Goal: Contribute content

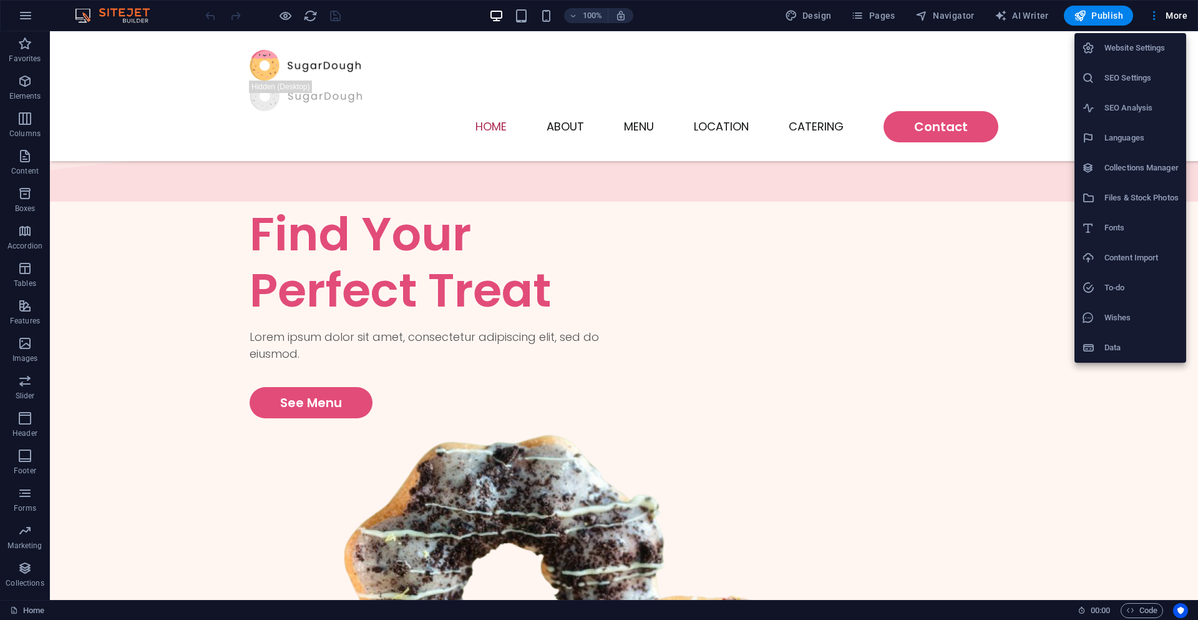
scroll to position [524, 0]
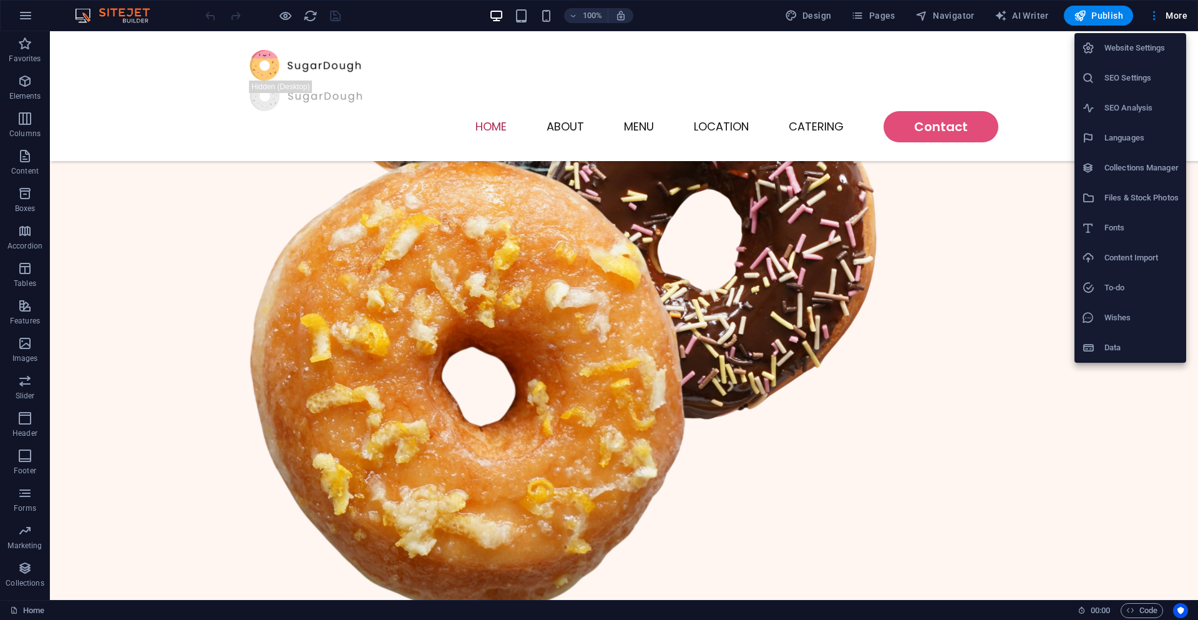
click at [910, 142] on div at bounding box center [599, 310] width 1198 height 620
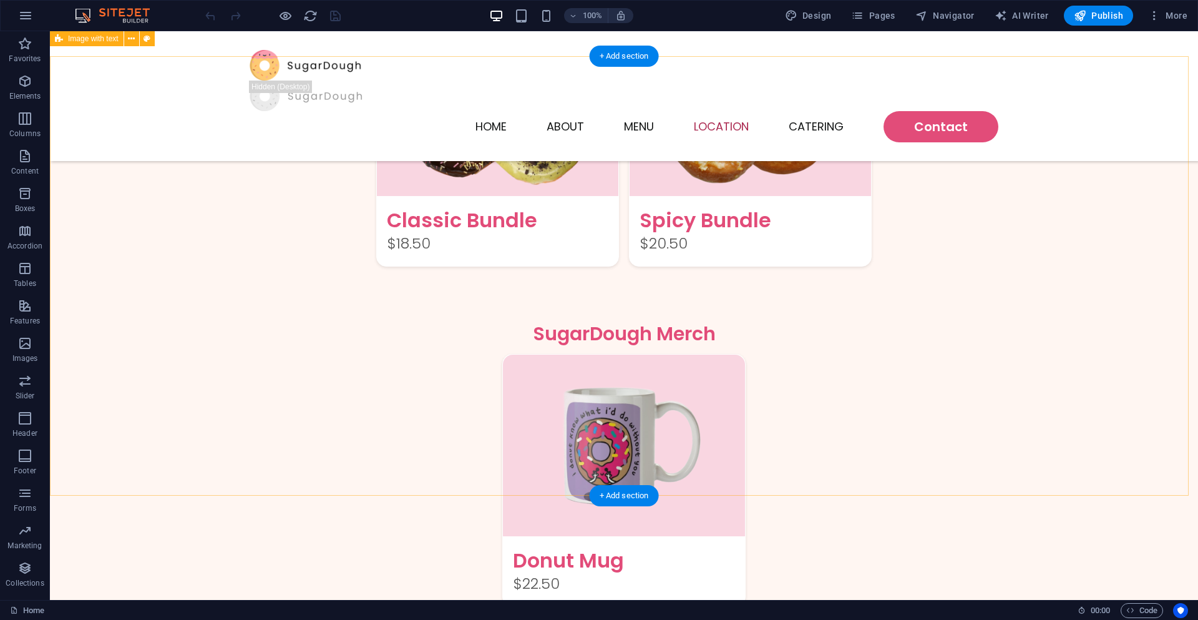
scroll to position [1797, 0]
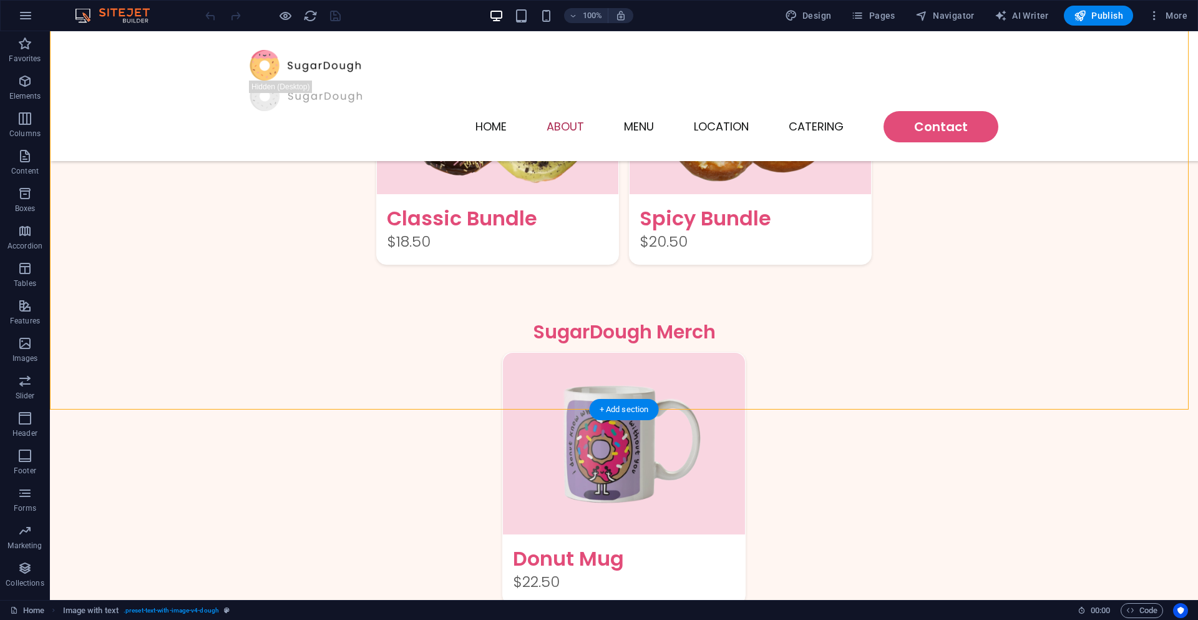
scroll to position [2022, 0]
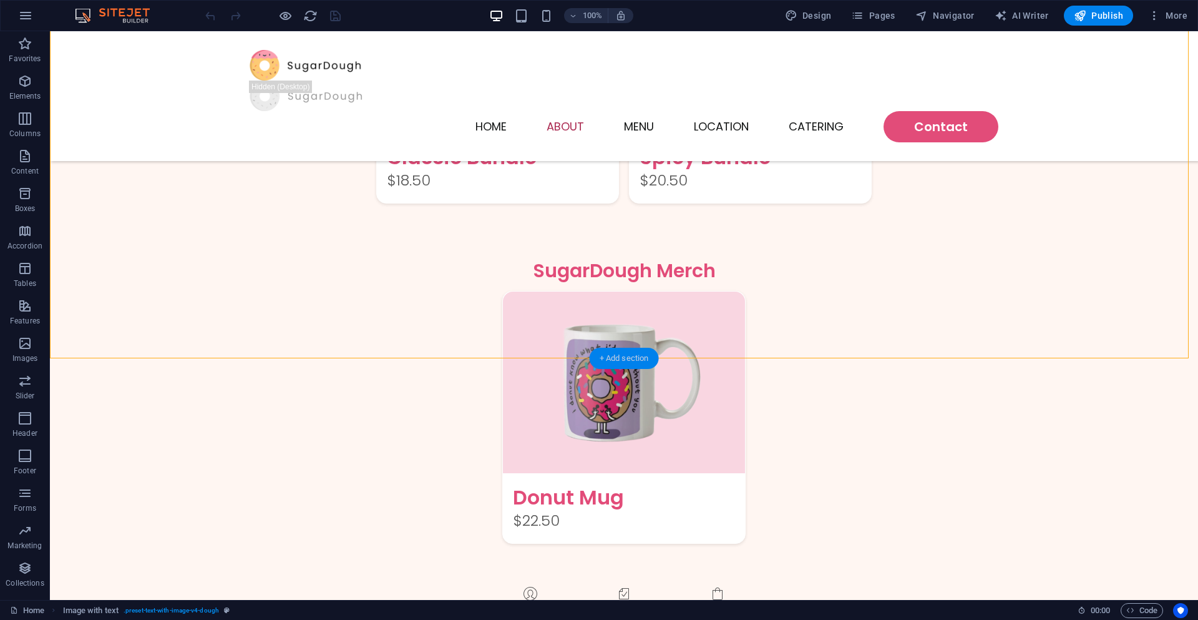
click at [618, 359] on div "+ Add section" at bounding box center [624, 358] width 69 height 21
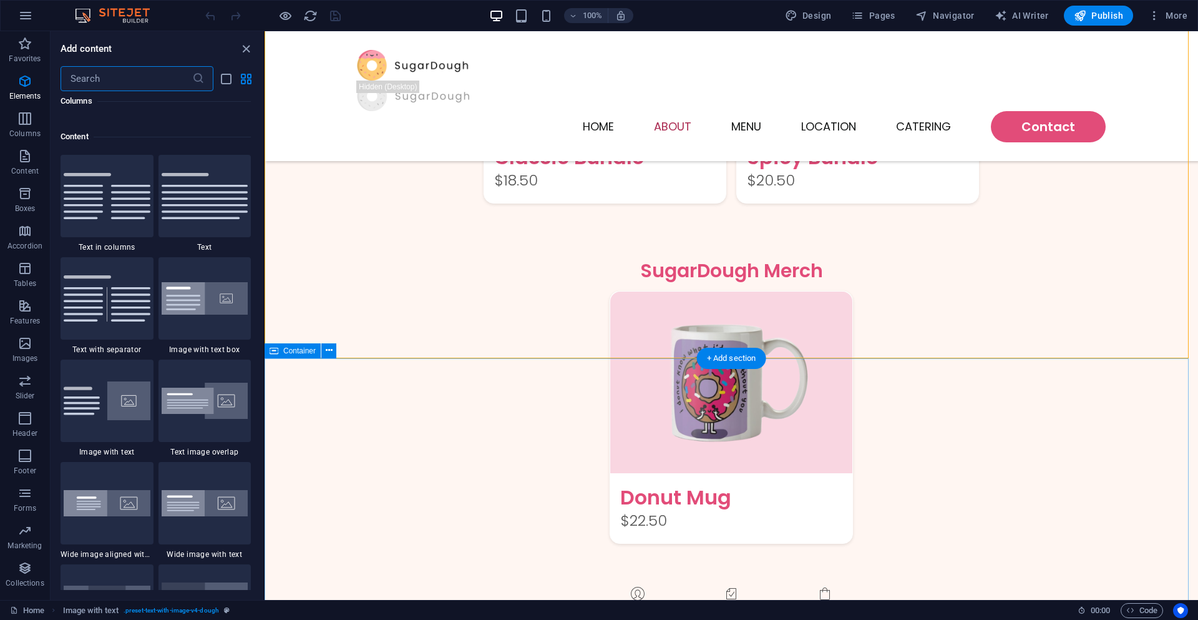
scroll to position [2183, 0]
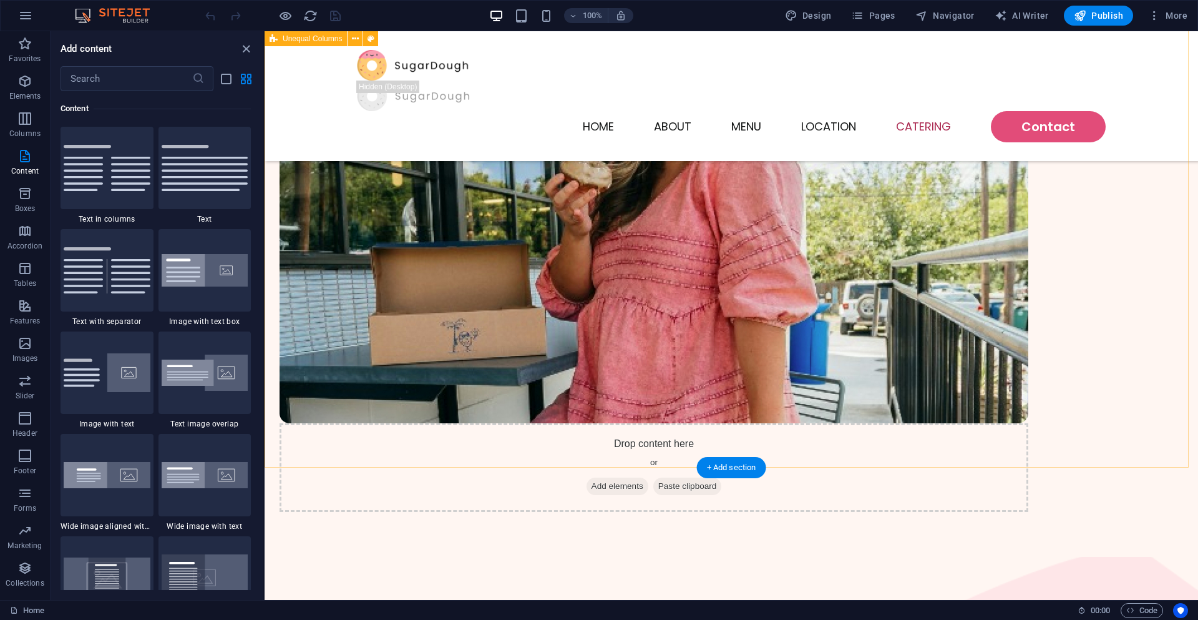
scroll to position [3033, 0]
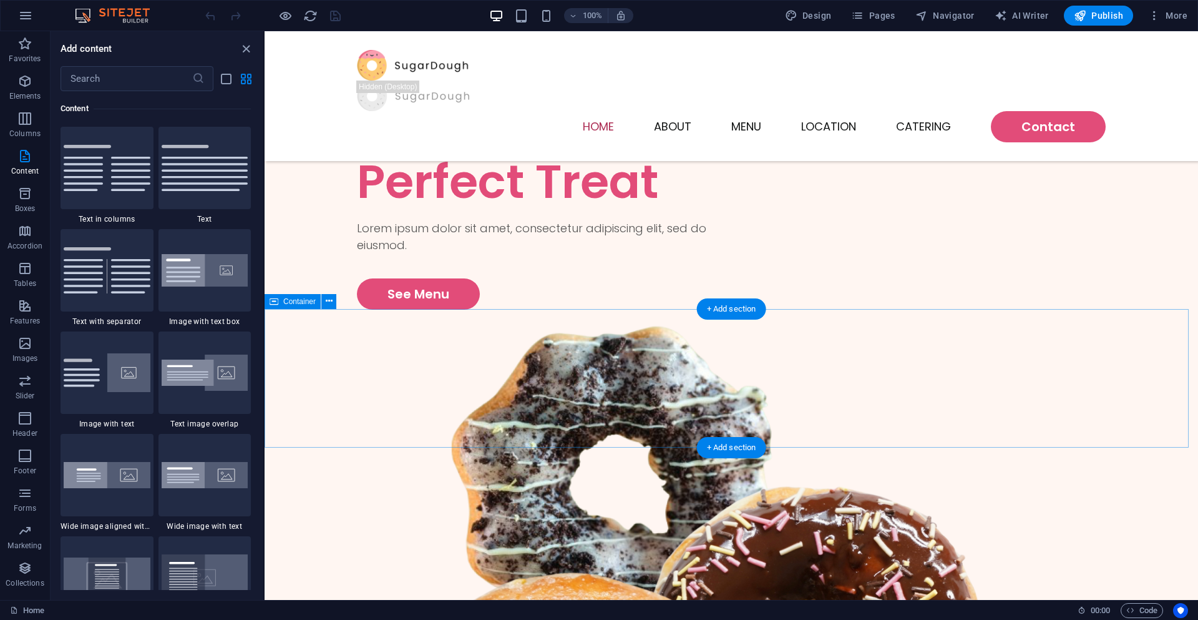
scroll to position [0, 0]
